Goal: Information Seeking & Learning: Learn about a topic

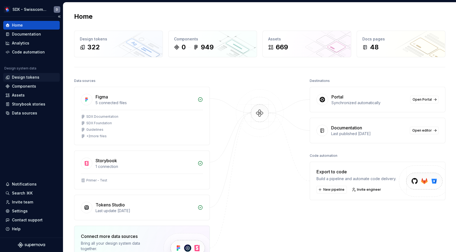
click at [31, 76] on div "Design tokens" at bounding box center [25, 77] width 27 height 5
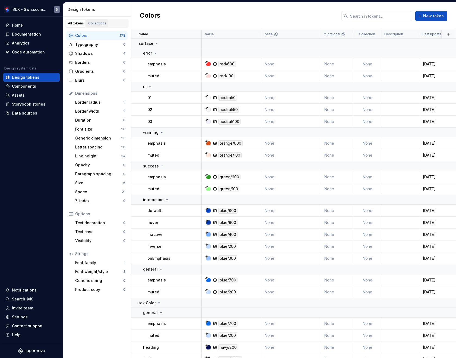
click at [96, 23] on div "Collections" at bounding box center [97, 23] width 18 height 4
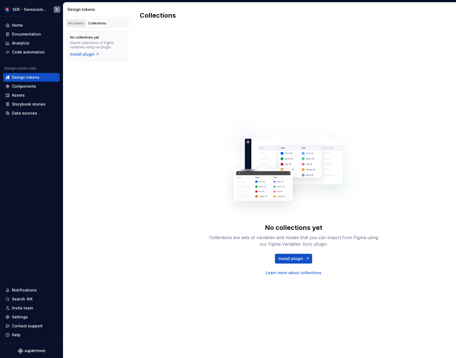
click at [76, 24] on div "All tokens" at bounding box center [76, 23] width 16 height 4
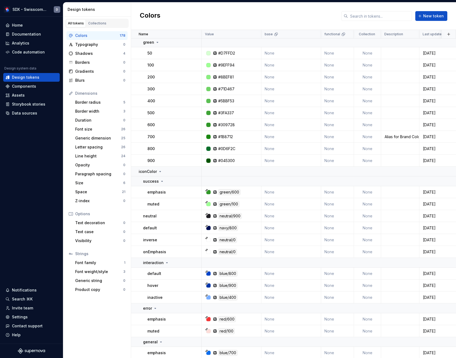
scroll to position [2146, 0]
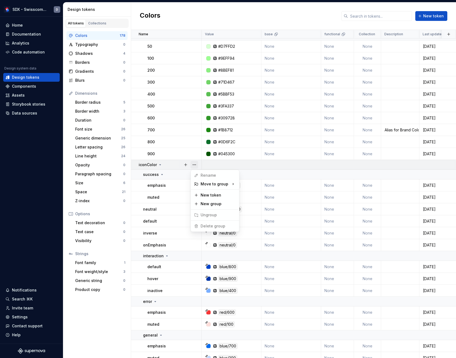
click at [193, 163] on button "button" at bounding box center [194, 165] width 8 height 8
click at [168, 168] on html "SDX - Swisscom Digital Experience D Home Documentation Analytics Code automatio…" at bounding box center [228, 179] width 456 height 358
click at [152, 165] on p "iconColor" at bounding box center [148, 164] width 18 height 5
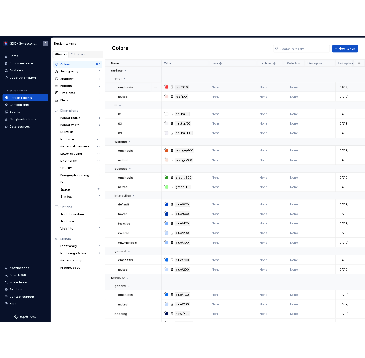
scroll to position [0, 0]
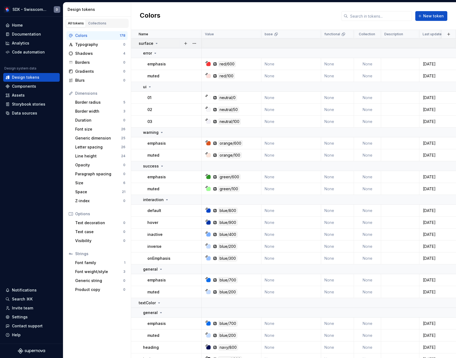
click at [156, 43] on icon at bounding box center [156, 43] width 1 height 1
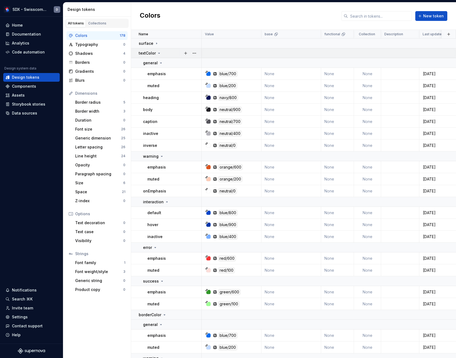
click at [158, 54] on icon at bounding box center [159, 53] width 4 height 4
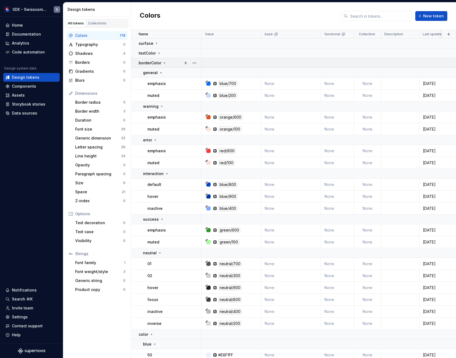
click at [164, 63] on icon at bounding box center [164, 63] width 4 height 4
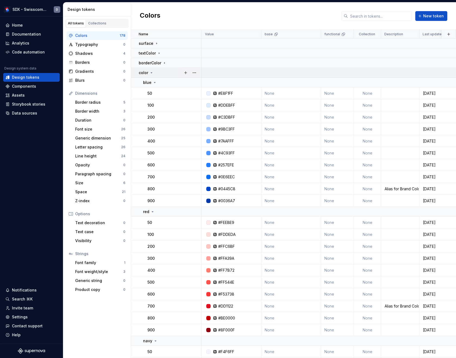
click at [151, 73] on icon at bounding box center [151, 73] width 4 height 4
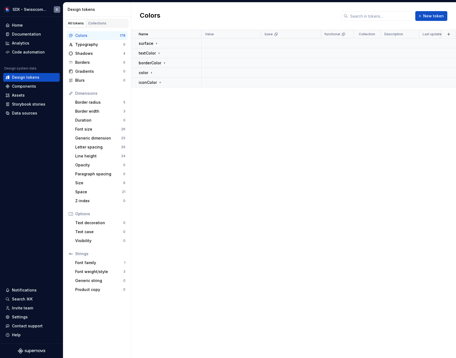
click at [454, 16] on div "Colors New token" at bounding box center [293, 15] width 325 height 27
